Goal: Navigation & Orientation: Find specific page/section

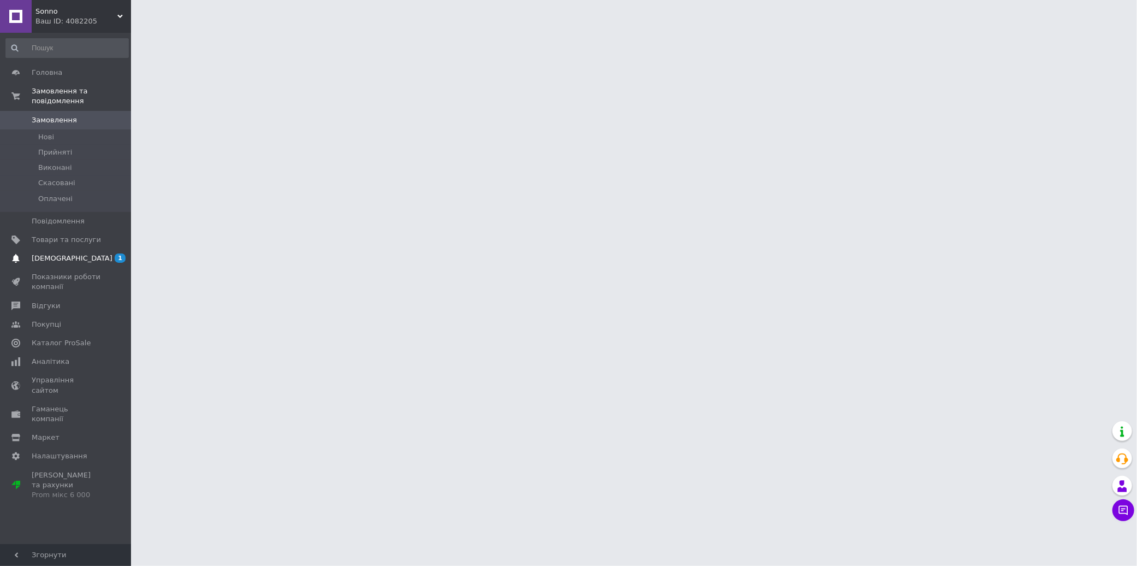
click at [63, 249] on link "[DEMOGRAPHIC_DATA] 1 0" at bounding box center [67, 258] width 134 height 19
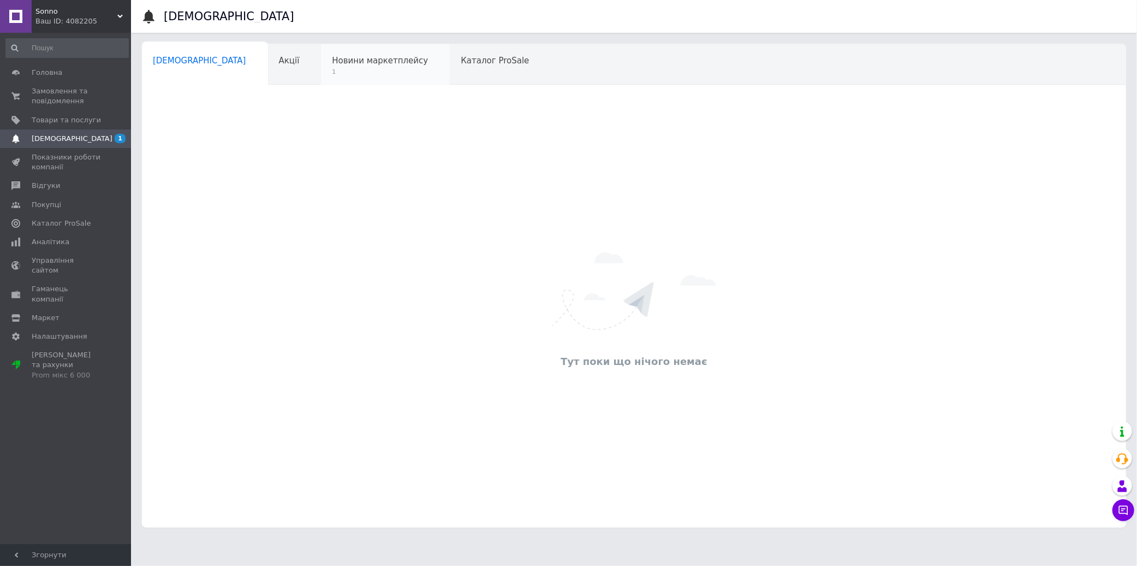
click at [332, 64] on span "Новини маркетплейсу" at bounding box center [380, 61] width 96 height 10
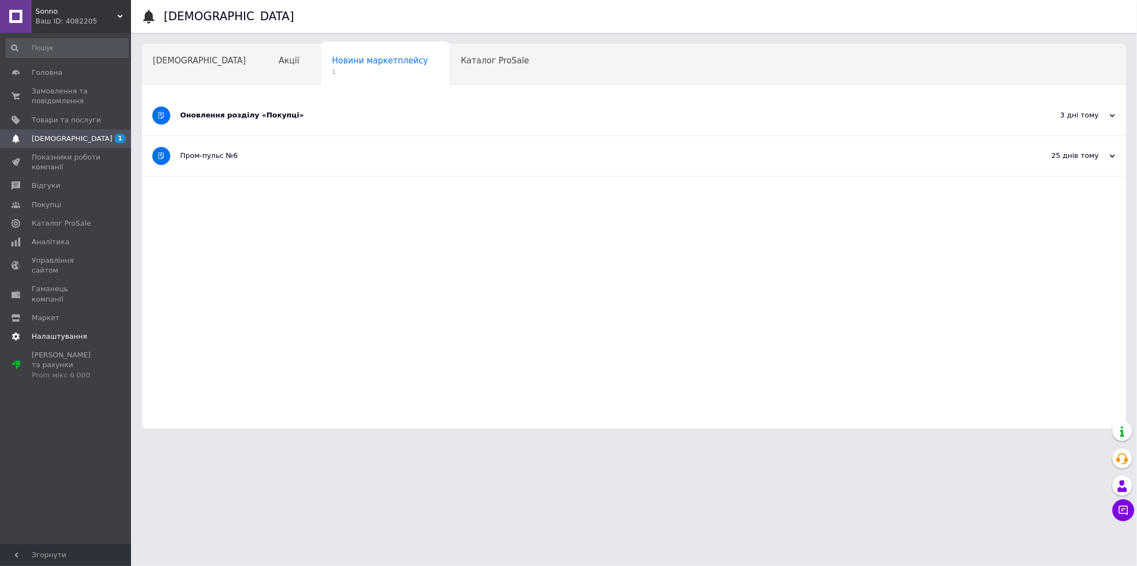
click at [55, 327] on link "Налаштування" at bounding box center [67, 336] width 134 height 19
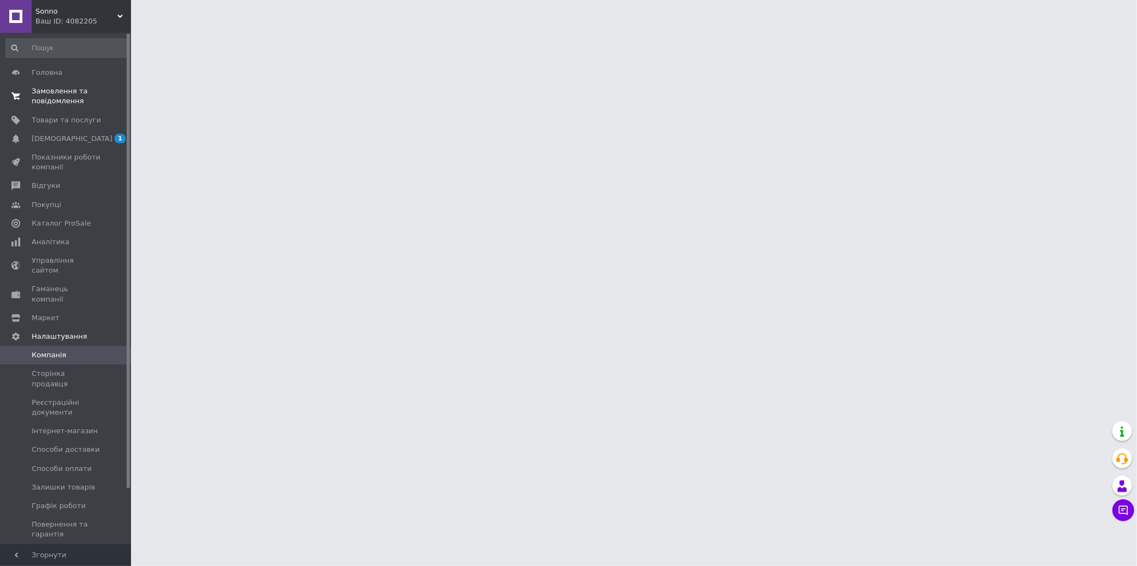
click at [68, 91] on span "Замовлення та повідомлення" at bounding box center [66, 96] width 69 height 20
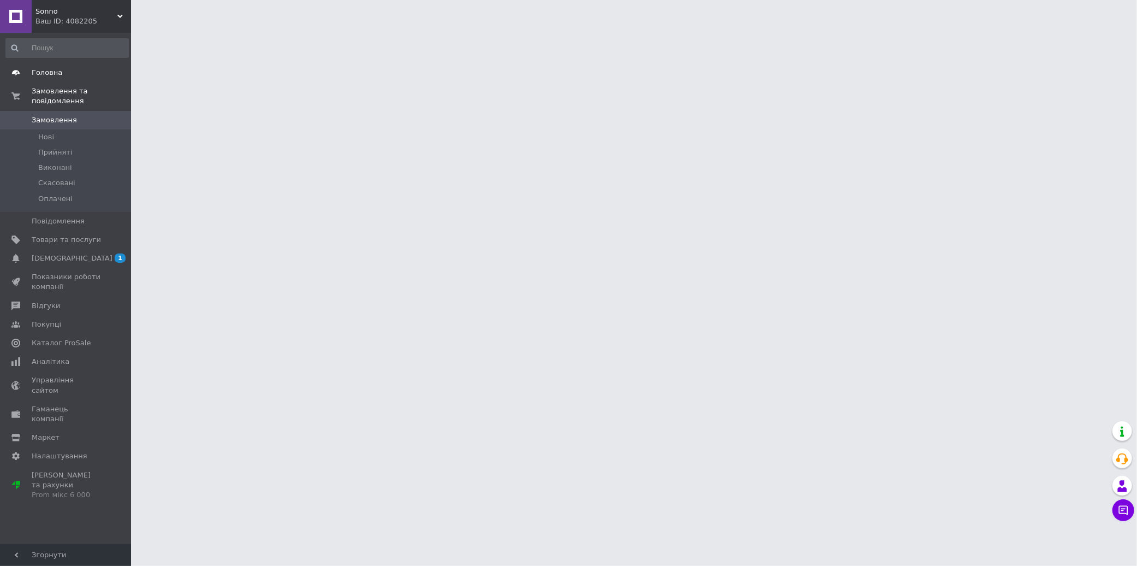
click at [61, 72] on span "Головна" at bounding box center [66, 73] width 69 height 10
